Goal: Navigation & Orientation: Find specific page/section

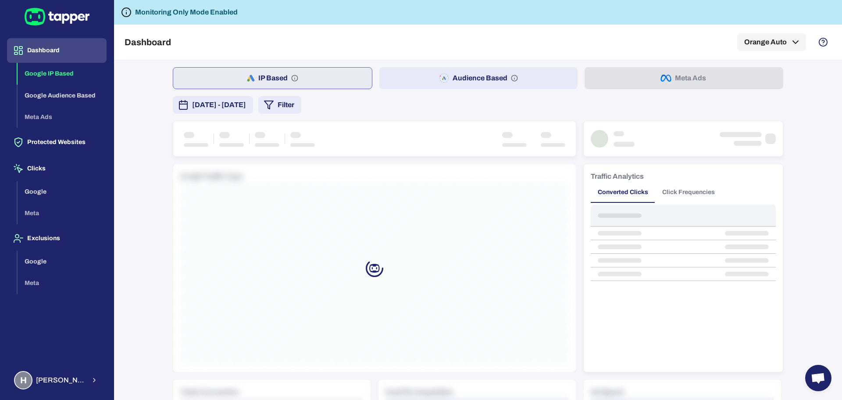
click at [37, 54] on button "Dashboard" at bounding box center [57, 50] width 100 height 25
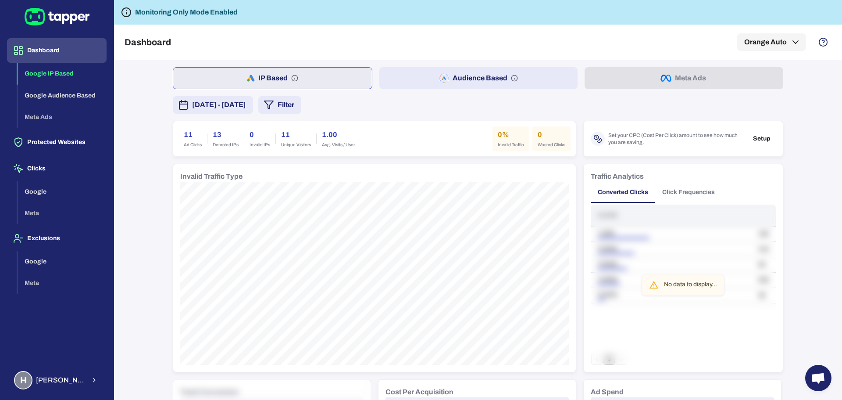
click at [485, 80] on button "Audience Based" at bounding box center [478, 78] width 199 height 22
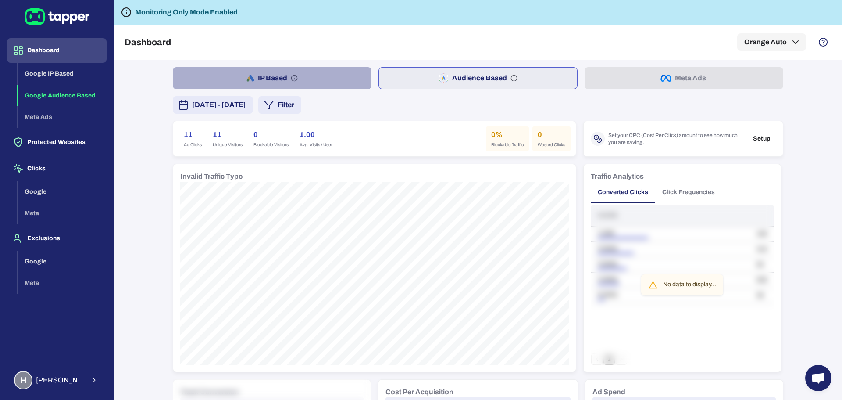
click at [291, 71] on button "IP Based" at bounding box center [272, 78] width 199 height 22
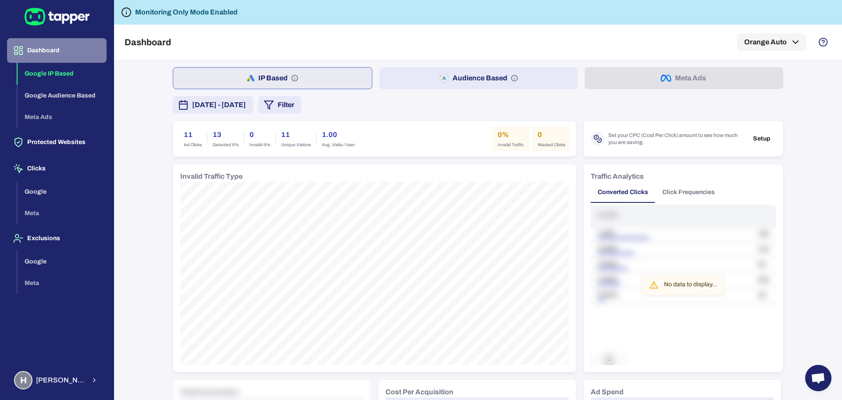
click at [45, 59] on button "Dashboard" at bounding box center [57, 50] width 100 height 25
